Goal: Transaction & Acquisition: Register for event/course

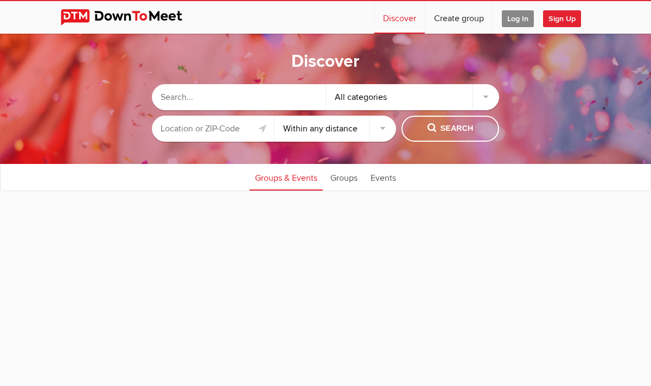
select select "null"
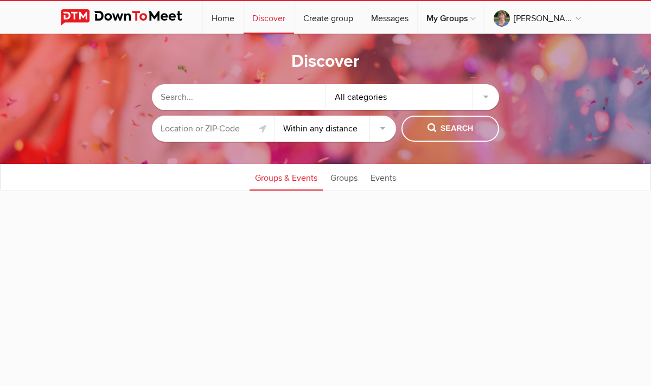
click at [200, 95] on input "text" at bounding box center [239, 97] width 174 height 26
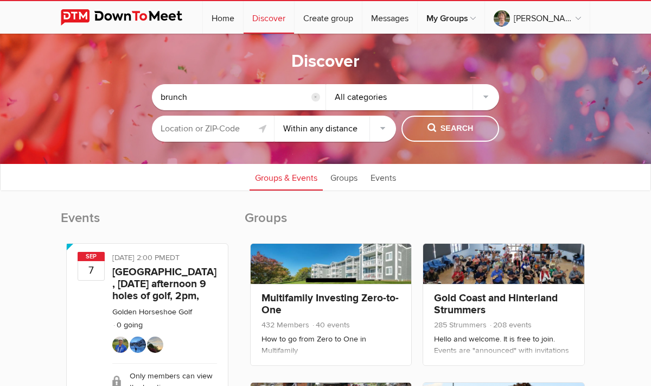
type input "brunch"
click at [242, 130] on input "text" at bounding box center [213, 129] width 122 height 26
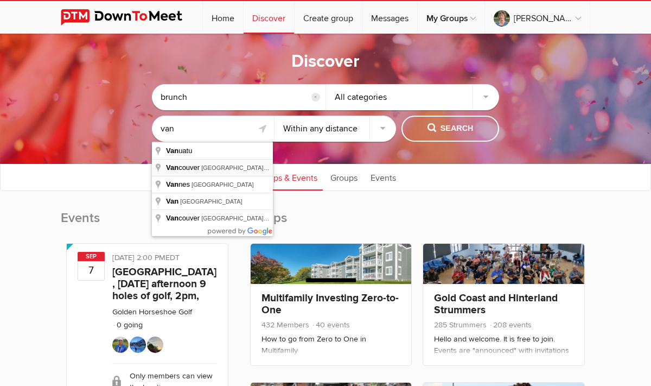
type input "[GEOGRAPHIC_DATA], [GEOGRAPHIC_DATA], [GEOGRAPHIC_DATA]"
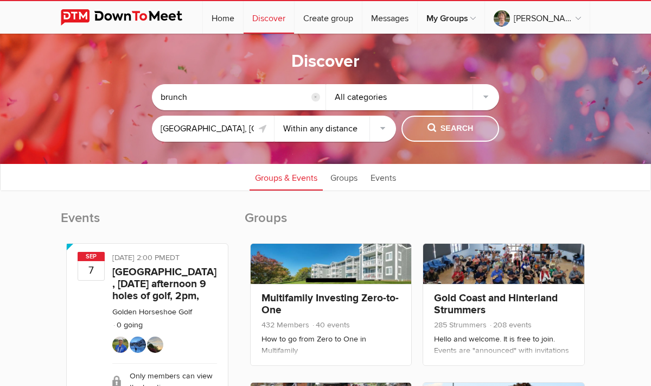
click at [447, 136] on button "Search" at bounding box center [450, 129] width 98 height 26
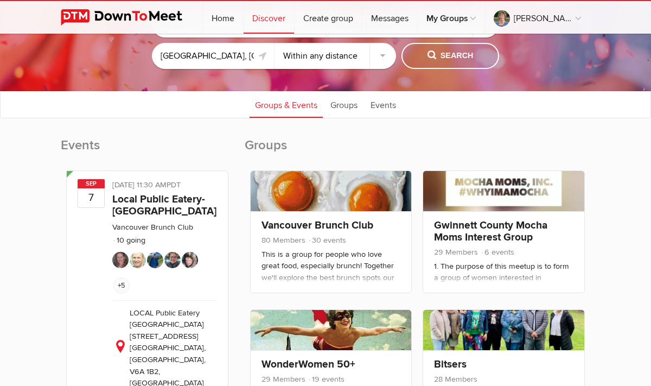
scroll to position [72, 0]
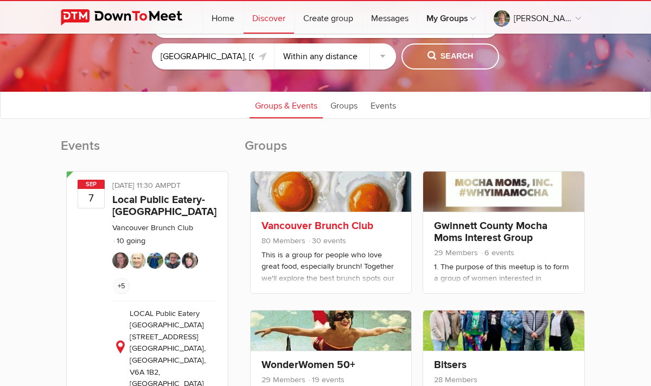
click at [347, 237] on span "80 Members 30 events" at bounding box center [331, 242] width 139 height 14
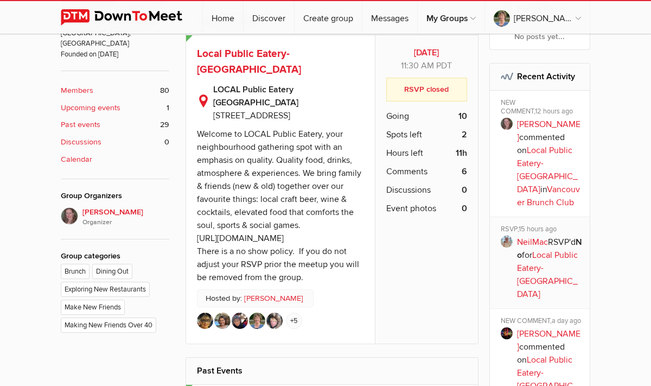
scroll to position [367, 0]
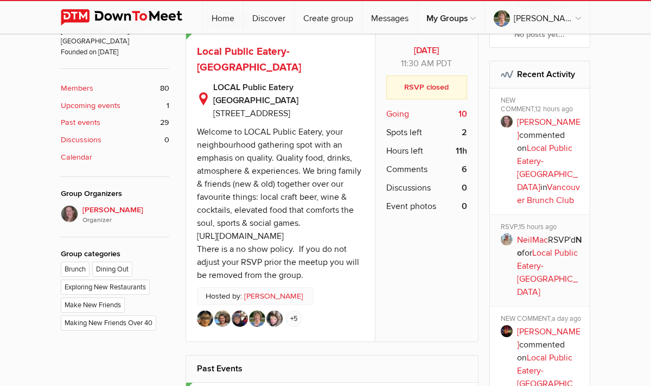
click at [397, 115] on span "Going" at bounding box center [397, 113] width 23 height 13
